Goal: Information Seeking & Learning: Check status

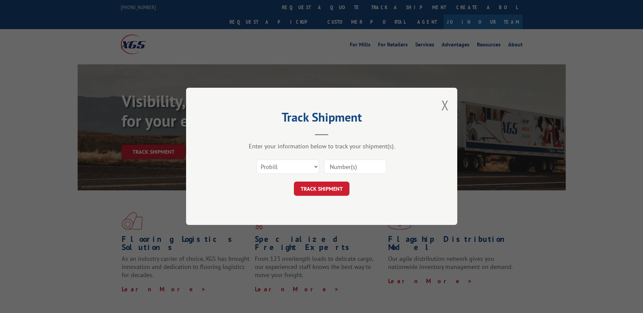
drag, startPoint x: 293, startPoint y: 162, endPoint x: 293, endPoint y: 168, distance: 5.8
click at [293, 162] on select "Select category... Probill BOL PO" at bounding box center [288, 167] width 62 height 14
select select "bol"
click at [257, 160] on select "Select category... Probill BOL PO" at bounding box center [288, 167] width 62 height 14
paste input "6008972"
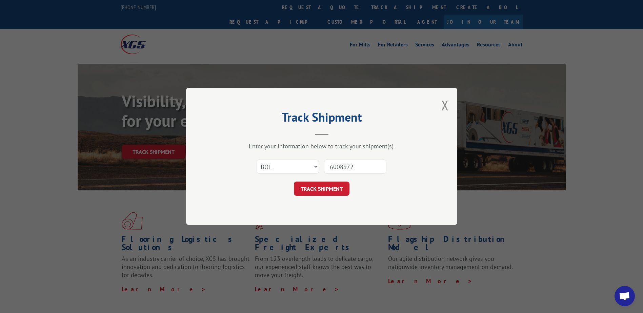
type input "6008972"
click at [332, 179] on form "Select category... Probill BOL PO 6008972 TRACK SHIPMENT" at bounding box center [321, 176] width 203 height 40
drag, startPoint x: 332, startPoint y: 179, endPoint x: 334, endPoint y: 185, distance: 6.9
click at [334, 185] on button "TRACK SHIPMENT" at bounding box center [322, 189] width 56 height 14
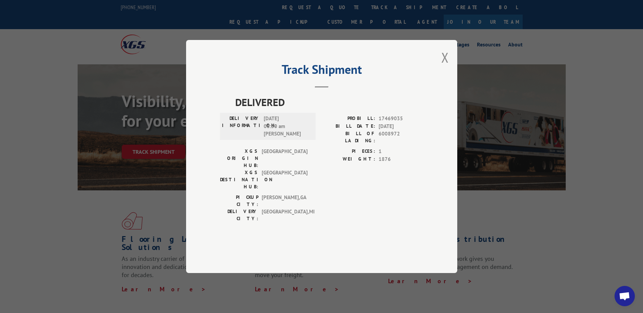
click at [449, 74] on div "Track Shipment DELIVERED DELIVERY INFORMATION: [DATE] 08:50 am [PERSON_NAME] PR…" at bounding box center [321, 156] width 271 height 233
click at [446, 66] on button "Close modal" at bounding box center [444, 57] width 7 height 18
